Goal: Task Accomplishment & Management: Manage account settings

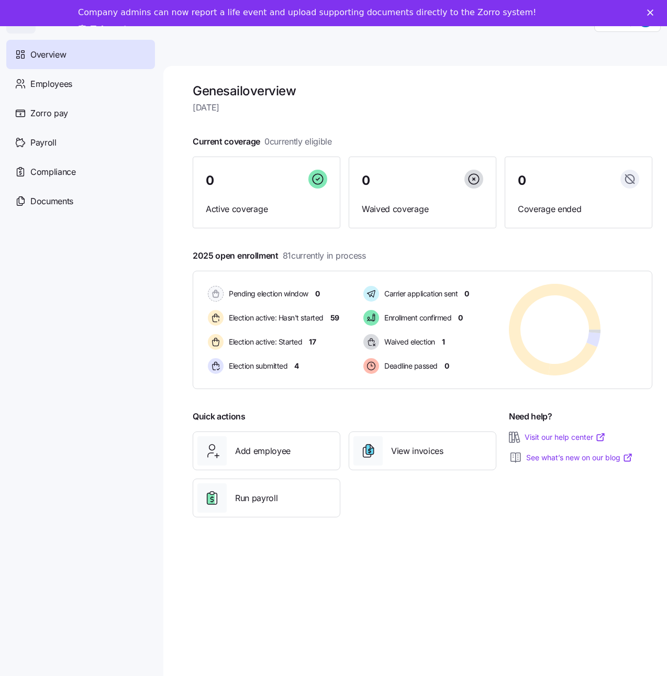
click at [653, 11] on polygon "Close" at bounding box center [650, 12] width 6 height 6
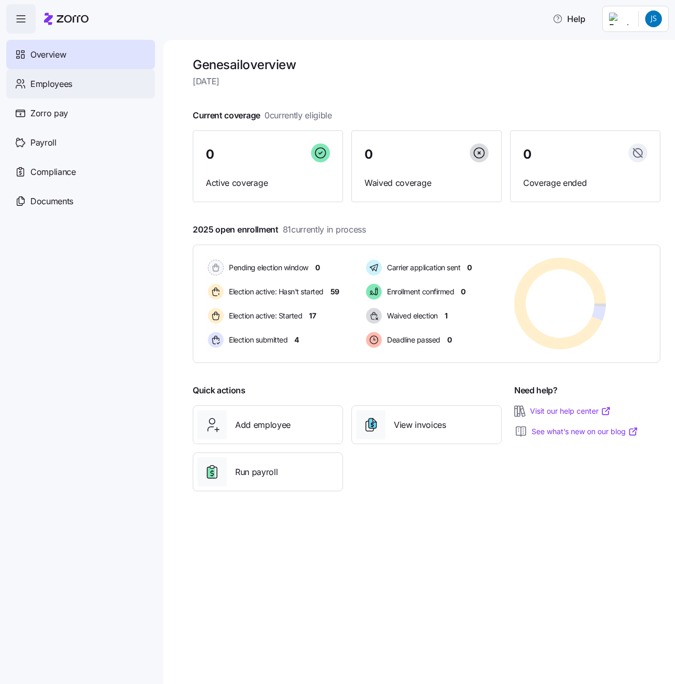
click at [72, 93] on div "Employees" at bounding box center [80, 83] width 149 height 29
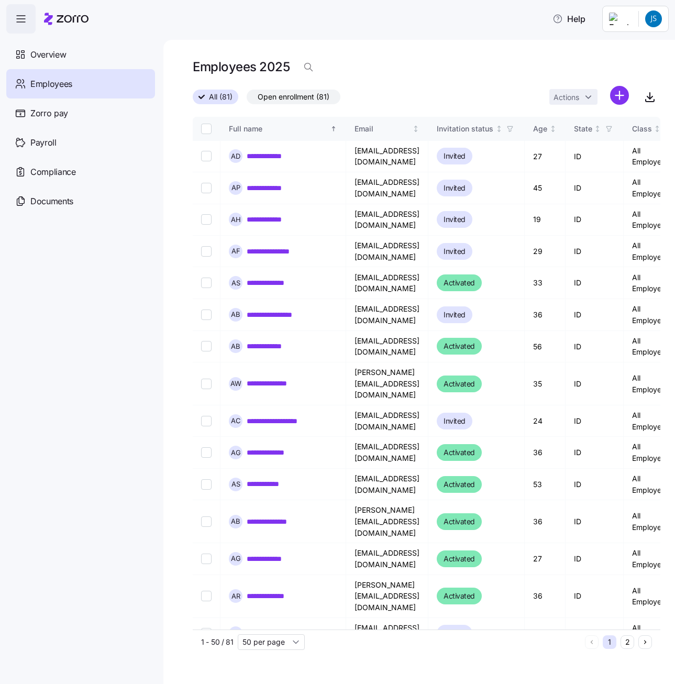
click at [16, 25] on icon "button" at bounding box center [21, 19] width 13 height 13
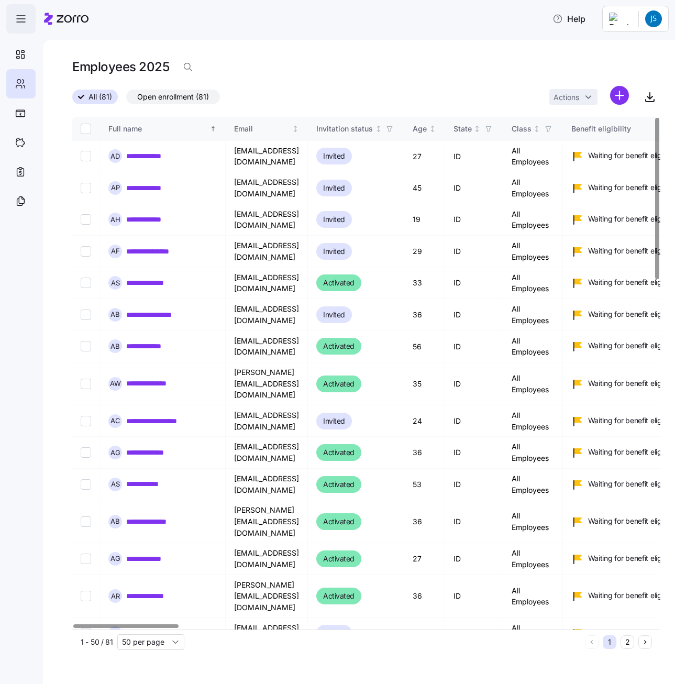
click at [22, 20] on icon "button" at bounding box center [21, 19] width 13 height 13
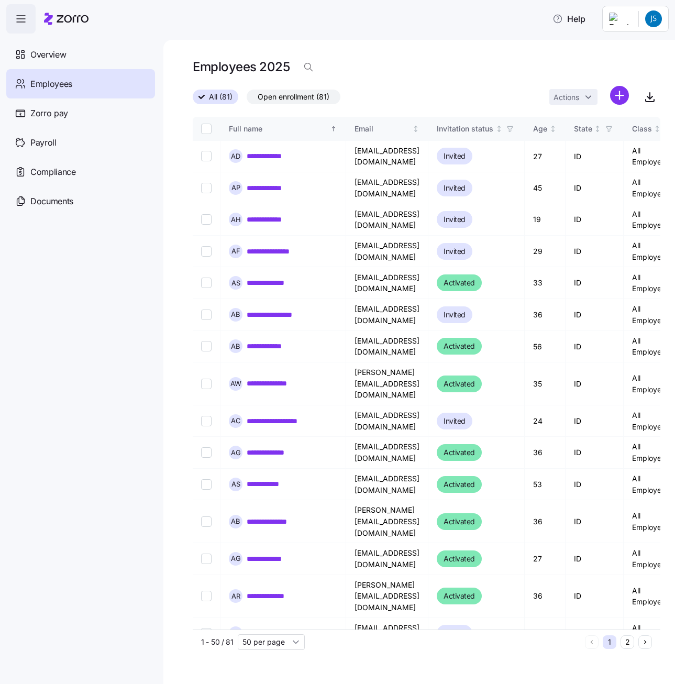
click at [656, 22] on html "**********" at bounding box center [337, 338] width 675 height 677
click at [638, 52] on div "Personal view" at bounding box center [622, 47] width 62 height 12
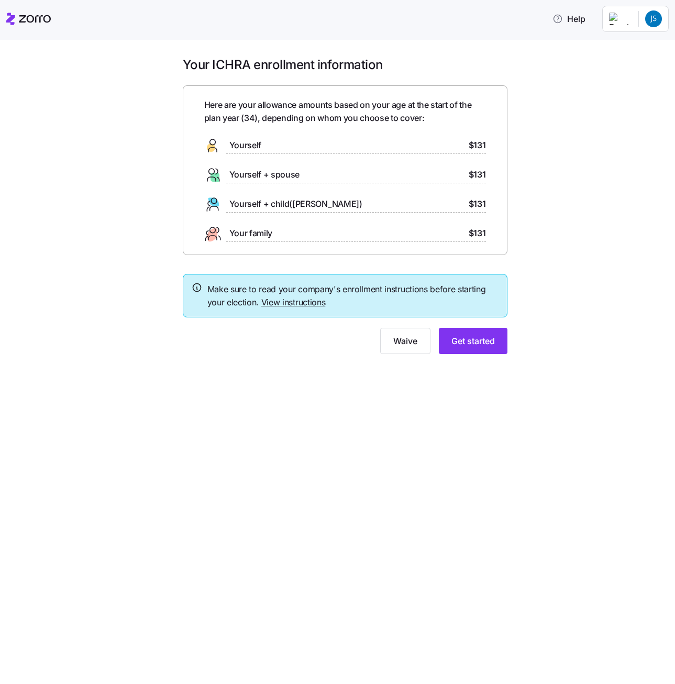
click at [276, 302] on link "View instructions" at bounding box center [293, 302] width 64 height 10
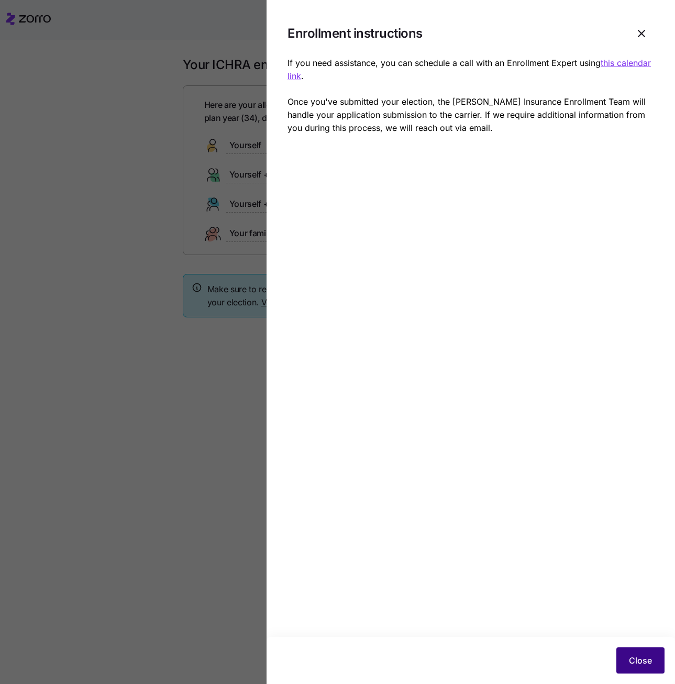
click at [647, 652] on button "Close" at bounding box center [640, 660] width 48 height 26
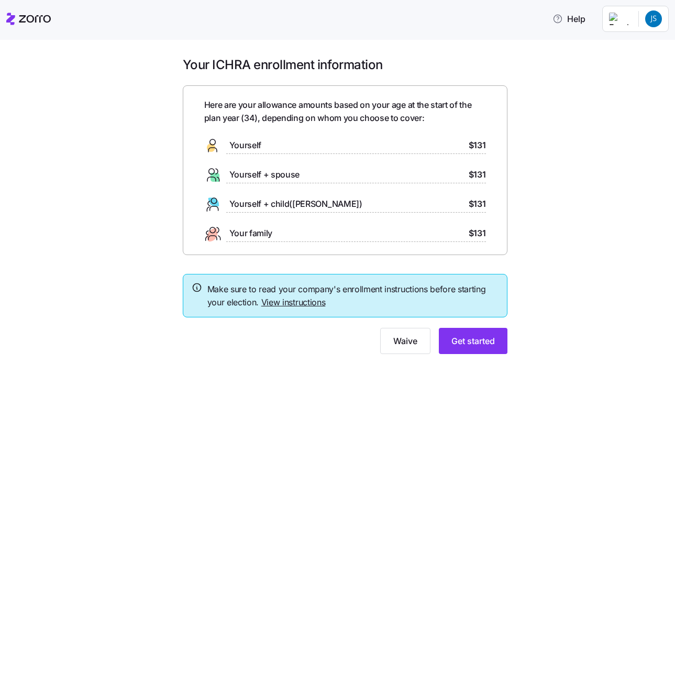
click at [565, 205] on div "Your ICHRA enrollment information Here are your allowance amounts based on your…" at bounding box center [344, 212] width 631 height 310
click at [405, 373] on div "Your ICHRA enrollment information Here are your allowance amounts based on your…" at bounding box center [337, 362] width 675 height 644
click at [650, 23] on html "Help Your ICHRA enrollment information Here are your allowance amounts based on…" at bounding box center [337, 338] width 675 height 677
click at [620, 88] on div "Company setup" at bounding box center [625, 90] width 69 height 12
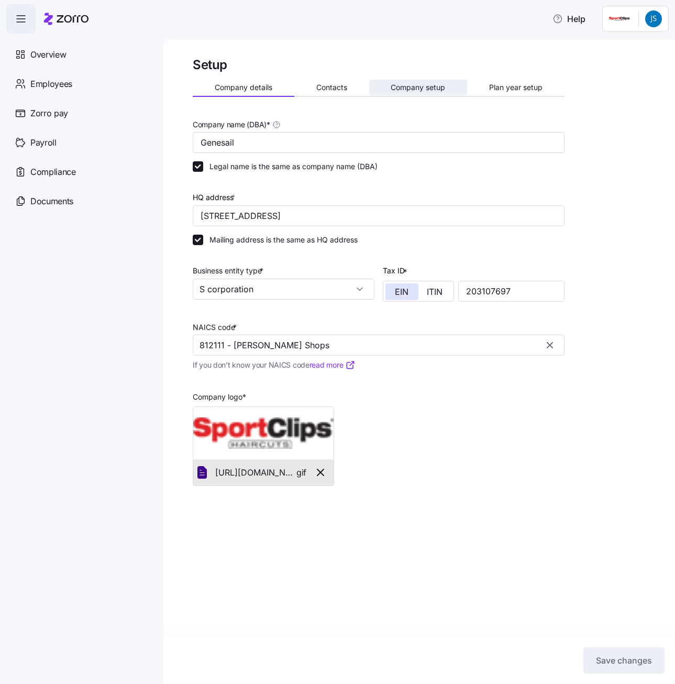
click at [416, 84] on span "Company setup" at bounding box center [418, 87] width 54 height 7
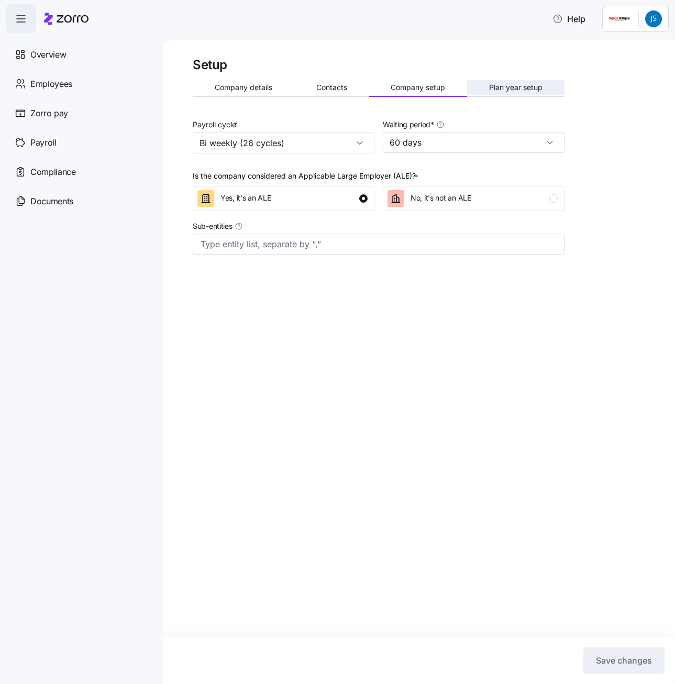
click at [521, 84] on span "Plan year setup" at bounding box center [515, 87] width 53 height 7
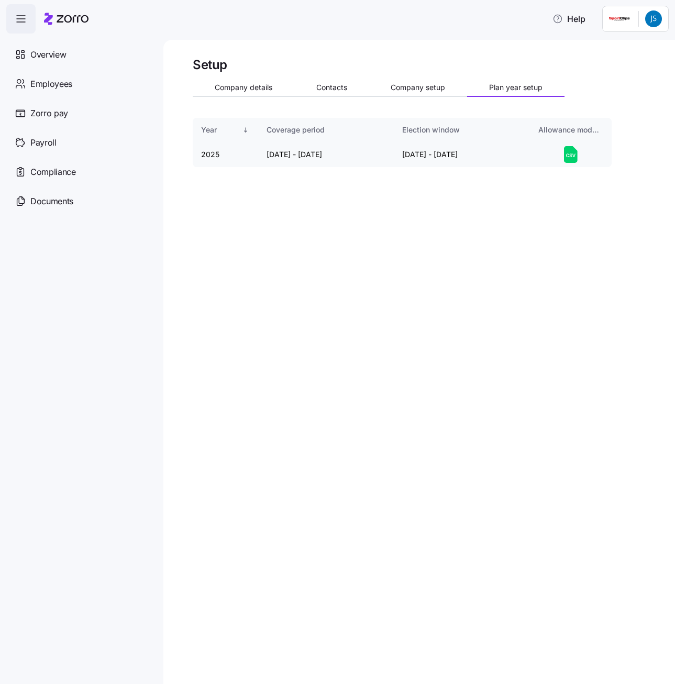
click at [578, 151] on div at bounding box center [570, 154] width 65 height 17
click at [240, 425] on div "Setup Company details Contacts Company setup Plan year setup Year Coverage peri…" at bounding box center [418, 362] width 511 height 644
click at [398, 266] on div "Setup Company details Contacts Company setup Plan year setup Year Coverage peri…" at bounding box center [418, 362] width 511 height 644
